Goal: Information Seeking & Learning: Learn about a topic

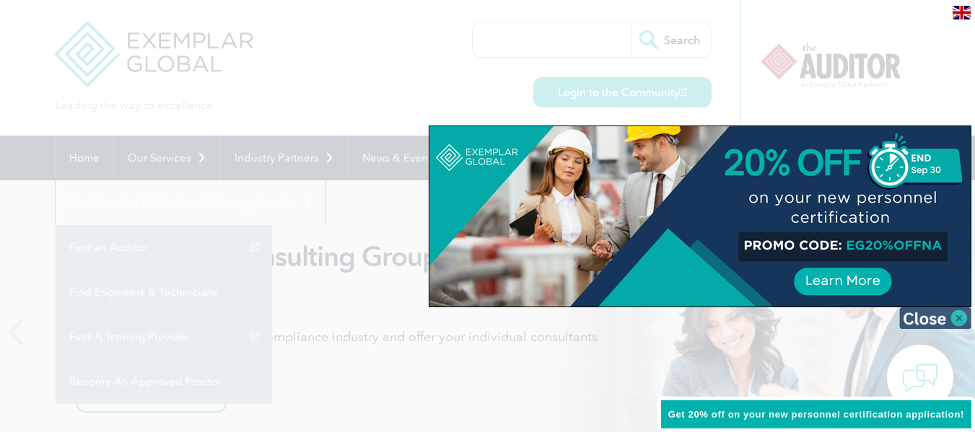
click at [960, 316] on img at bounding box center [935, 318] width 72 height 22
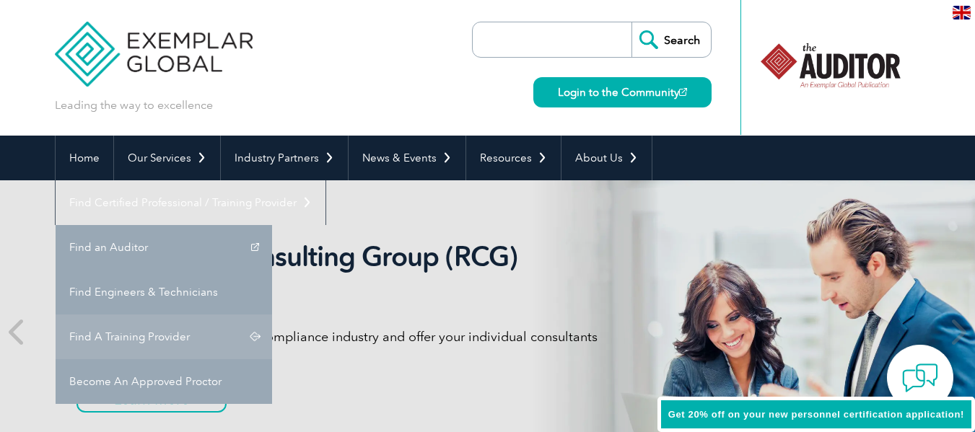
click at [272, 315] on link "Find A Training Provider" at bounding box center [164, 337] width 216 height 45
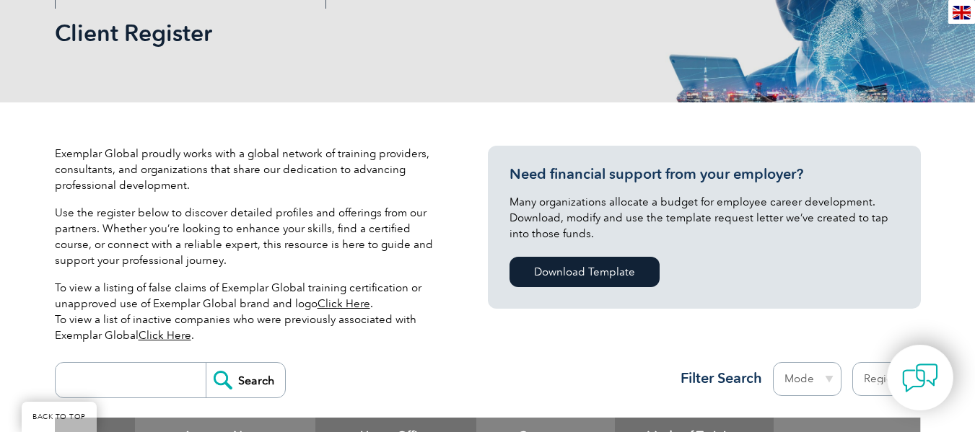
scroll to position [289, 0]
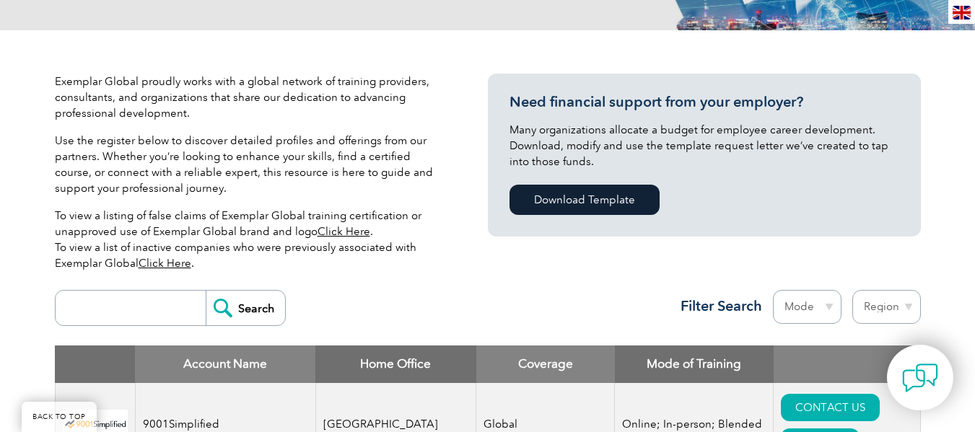
click at [139, 311] on input "search" at bounding box center [134, 308] width 143 height 35
type input "ARS"
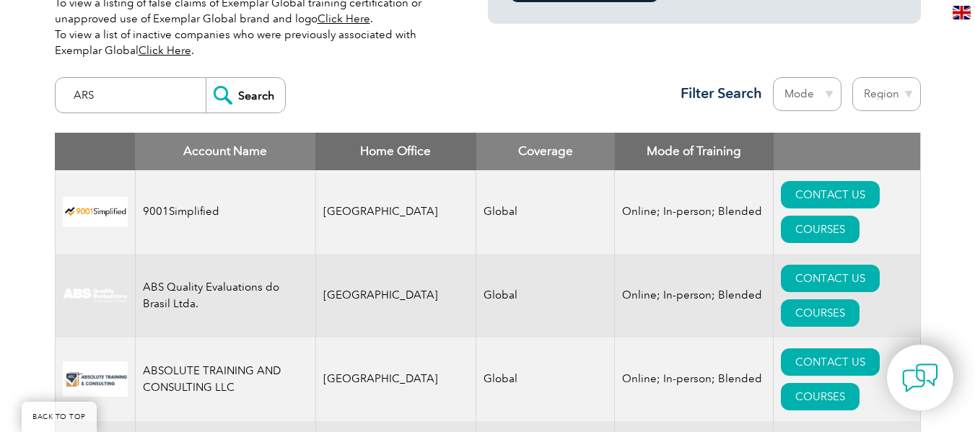
scroll to position [505, 0]
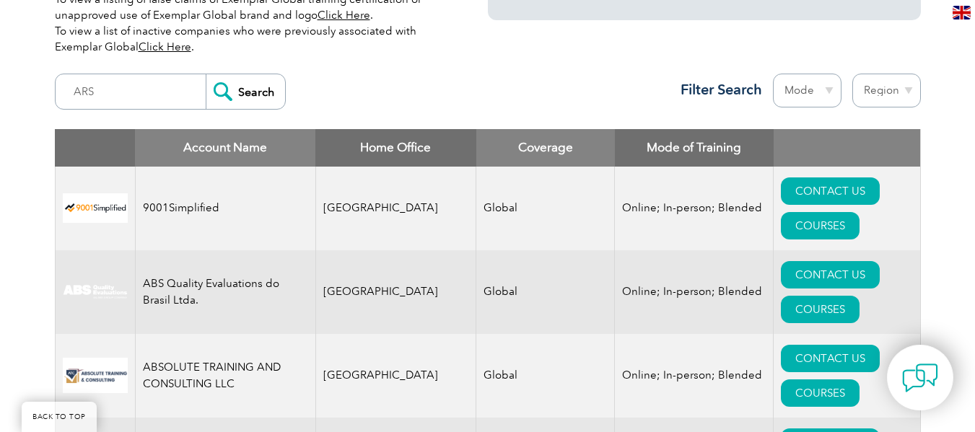
click at [228, 99] on input "Search" at bounding box center [245, 91] width 79 height 35
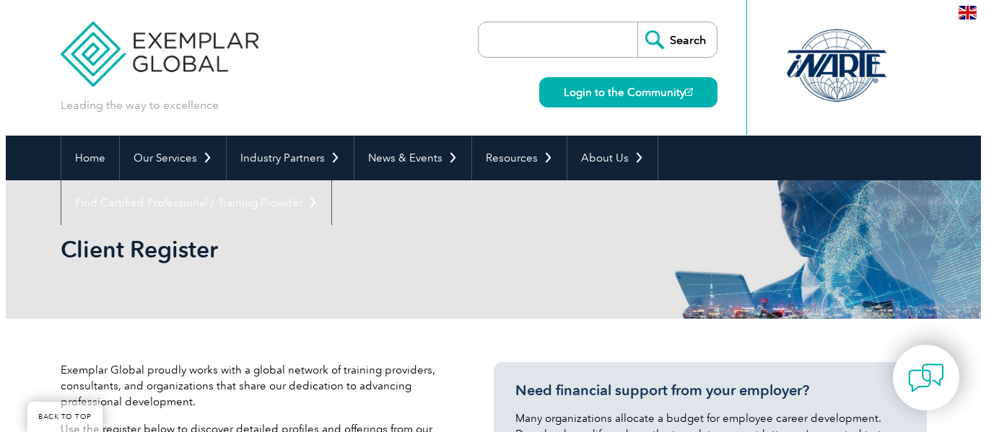
scroll to position [553, 0]
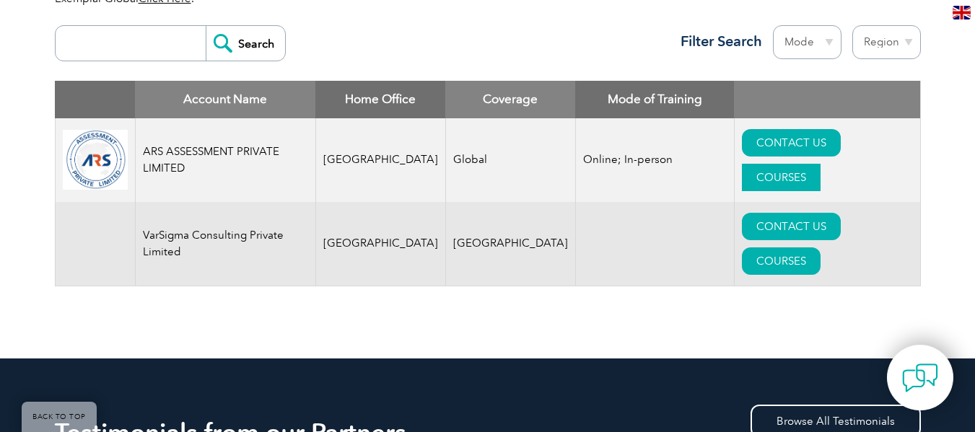
click at [820, 164] on link "COURSES" at bounding box center [781, 177] width 79 height 27
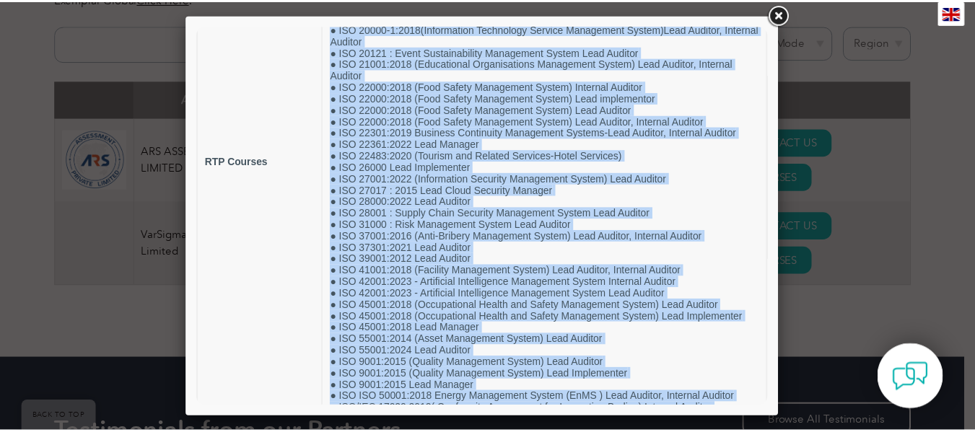
scroll to position [531, 0]
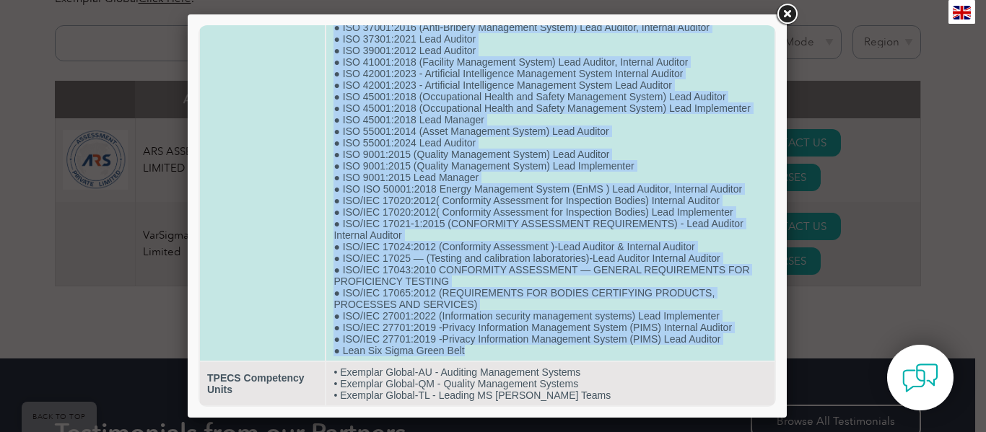
drag, startPoint x: 333, startPoint y: 86, endPoint x: 592, endPoint y: 352, distance: 371.5
copy td "● HALAL ( Lead Auditor, Internal Auditor) ● ISO 13485:2016 (Medical Devices Qua…"
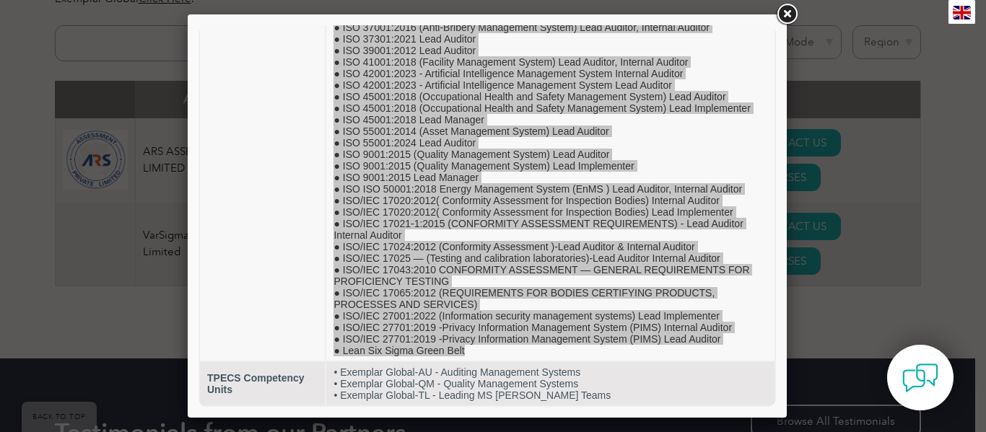
click at [788, 12] on link at bounding box center [787, 14] width 26 height 26
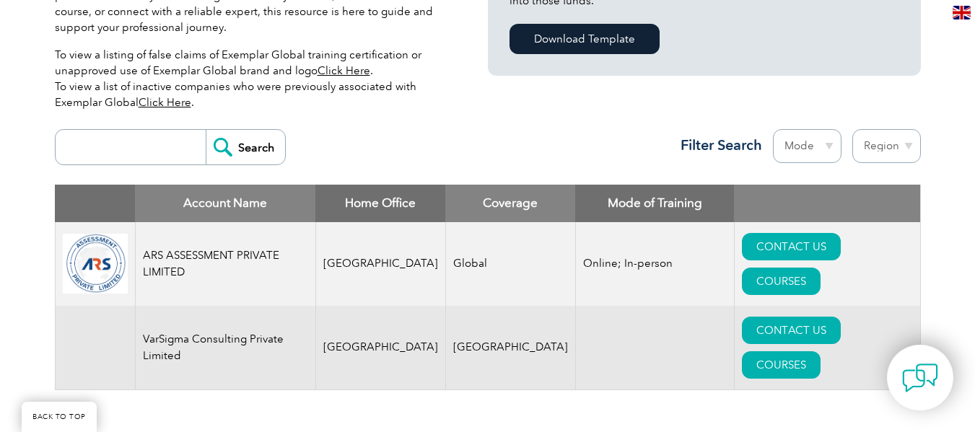
scroll to position [337, 0]
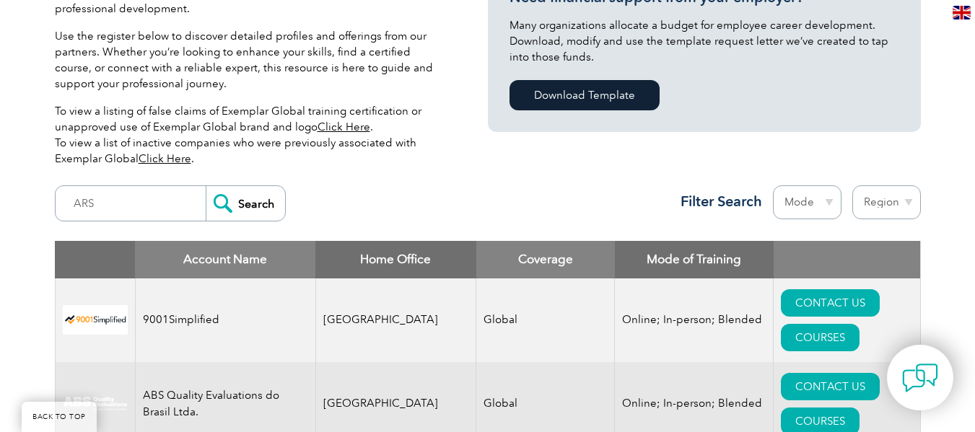
scroll to position [144, 0]
